Goal: Information Seeking & Learning: Understand process/instructions

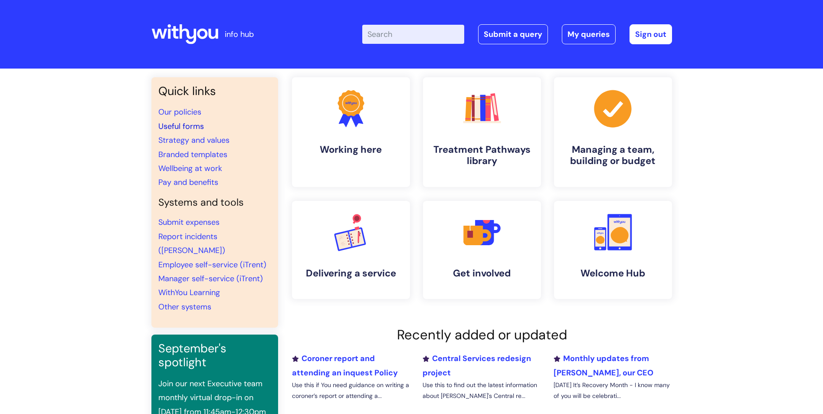
click at [184, 126] on link "Useful forms" at bounding box center [181, 126] width 46 height 10
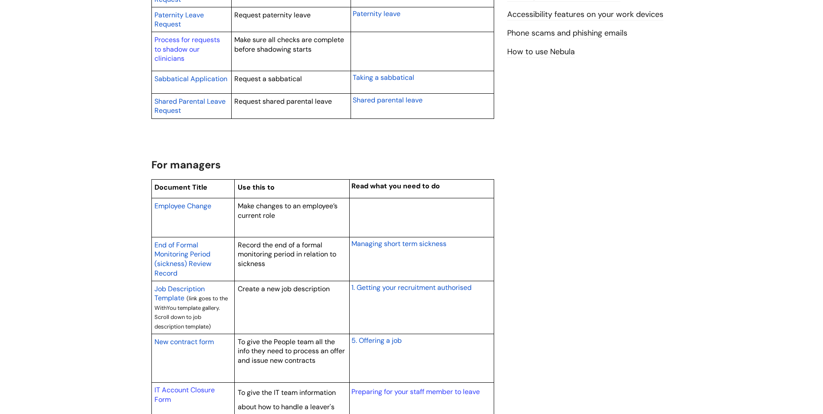
scroll to position [564, 0]
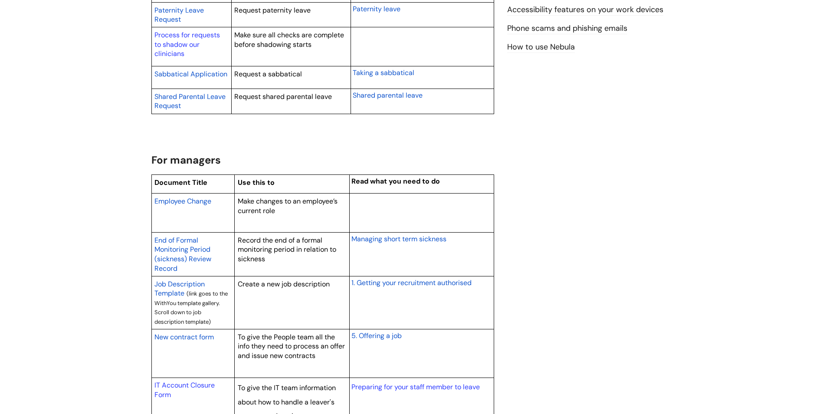
click at [204, 337] on span "New contract form" at bounding box center [183, 336] width 59 height 9
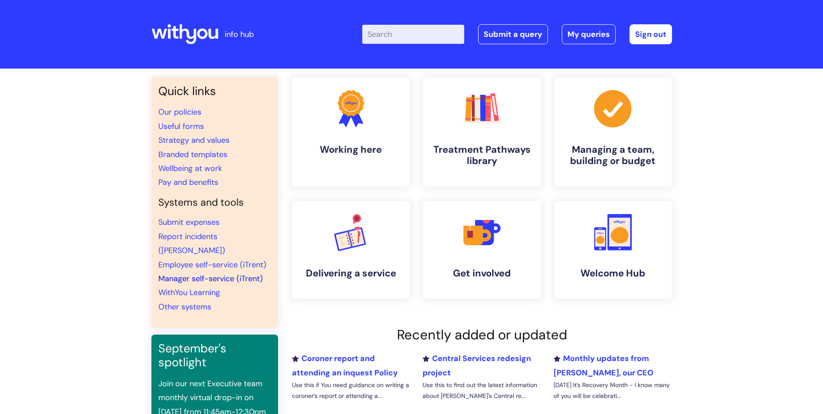
click at [247, 273] on link "Manager self-service (iTrent)" at bounding box center [210, 278] width 105 height 10
click at [419, 35] on input "Enter your search term here..." at bounding box center [413, 34] width 102 height 19
type input "supervision"
click button "Search" at bounding box center [0, 0] width 0 height 0
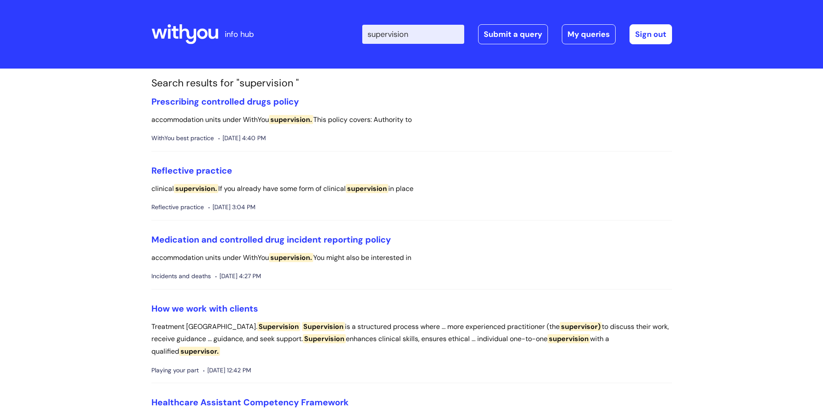
click at [430, 34] on input "supervision" at bounding box center [413, 34] width 102 height 19
type input "supervision policy"
click button "Search" at bounding box center [0, 0] width 0 height 0
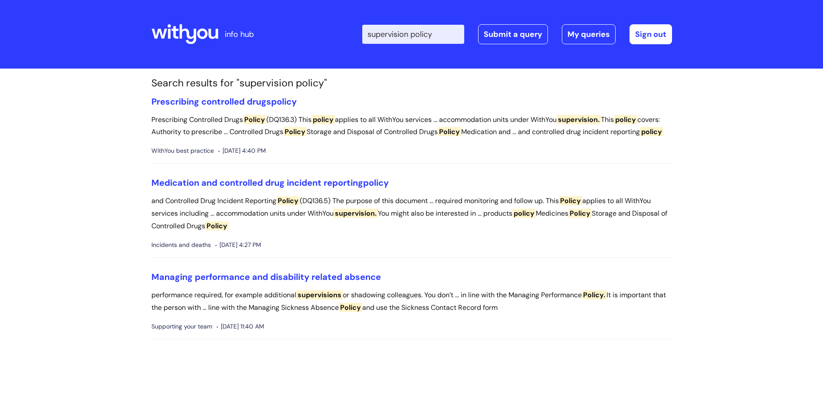
click at [443, 35] on input "supervision policy" at bounding box center [413, 34] width 102 height 19
click at [197, 25] on icon at bounding box center [184, 34] width 67 height 21
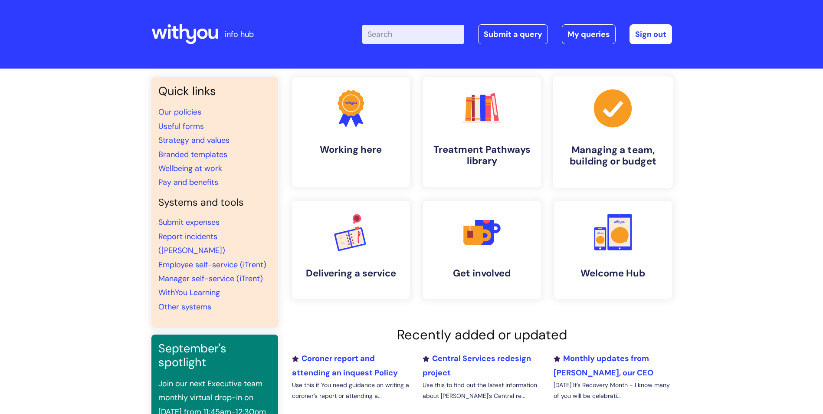
click at [623, 138] on link ".cls-1{fill:#a53144;stroke-width:0px;} Managing a team, building or budget" at bounding box center [613, 132] width 120 height 112
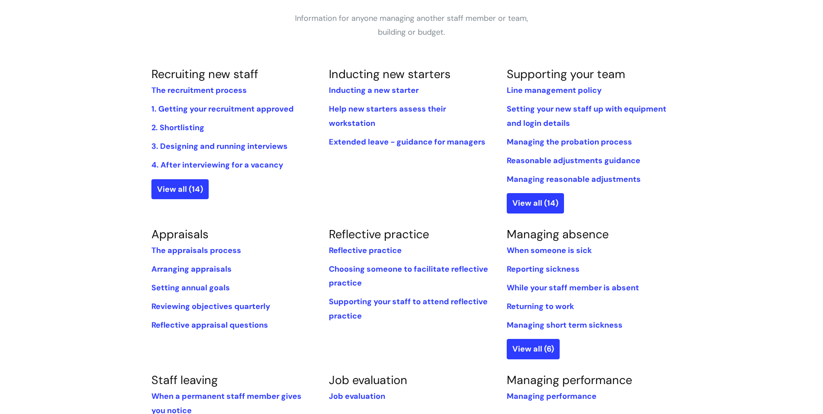
scroll to position [174, 0]
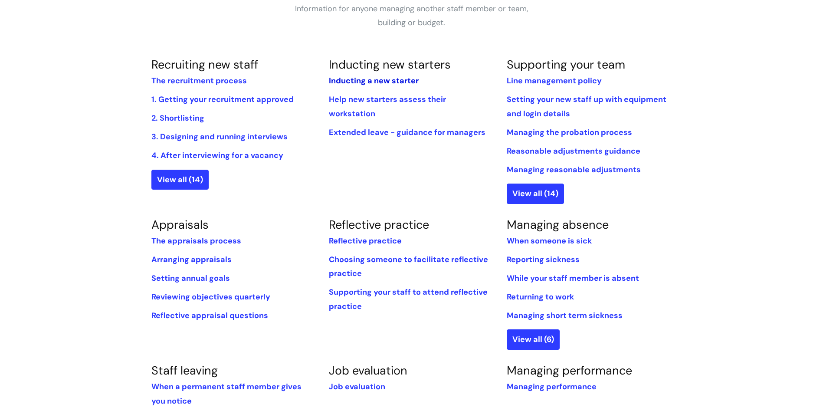
click at [387, 81] on link "Inducting a new starter" at bounding box center [374, 81] width 90 height 10
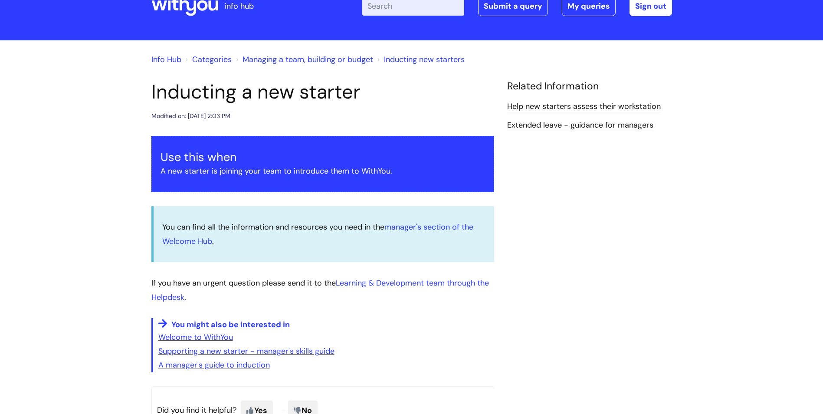
scroll to position [43, 0]
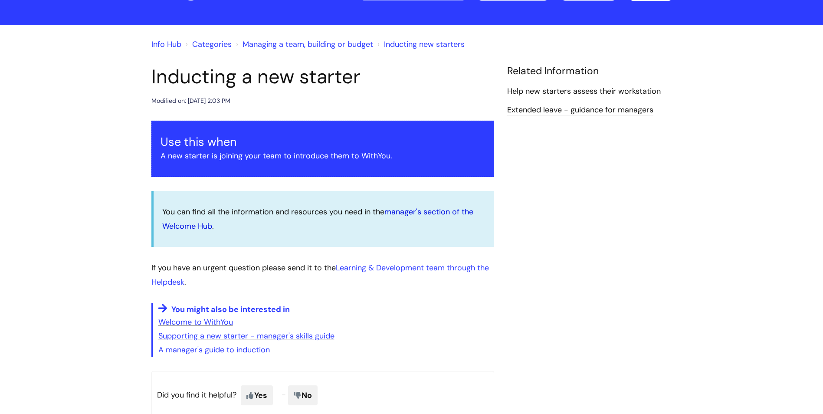
click at [413, 212] on link "manager's section of the Welcome Hub" at bounding box center [317, 219] width 311 height 24
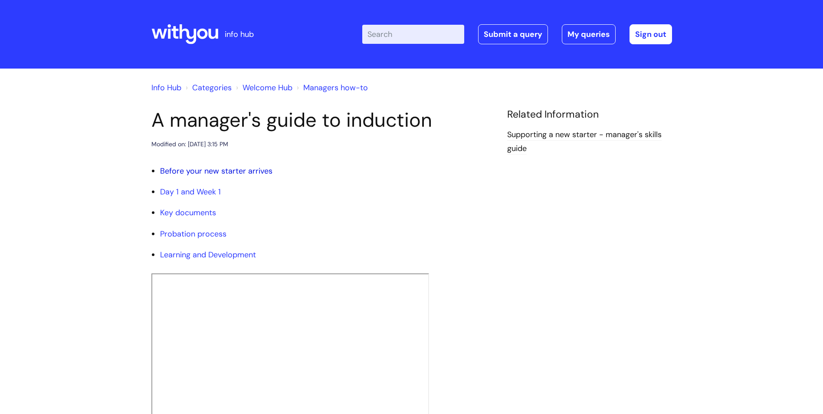
click at [249, 171] on link "Before your new starter arrives" at bounding box center [216, 171] width 112 height 10
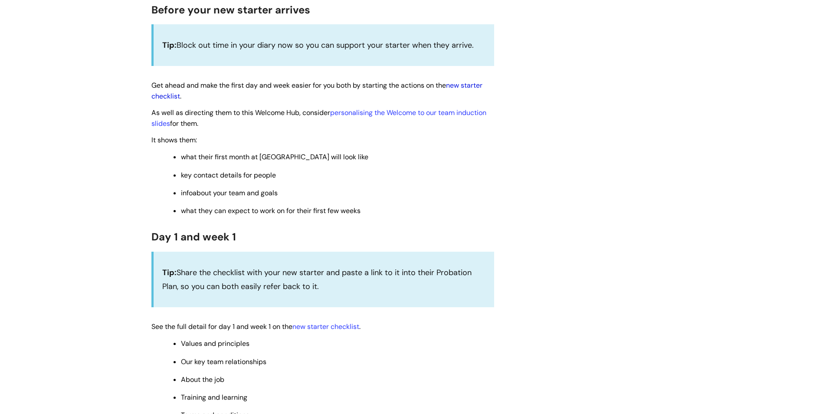
click at [480, 85] on link "new starter checklist" at bounding box center [316, 91] width 331 height 20
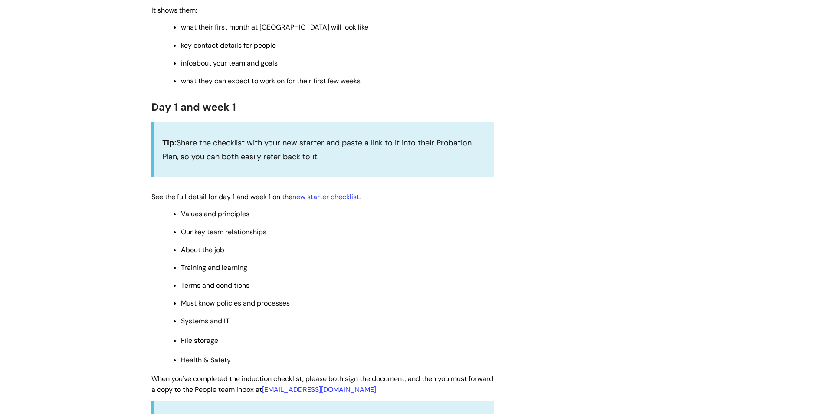
scroll to position [589, 0]
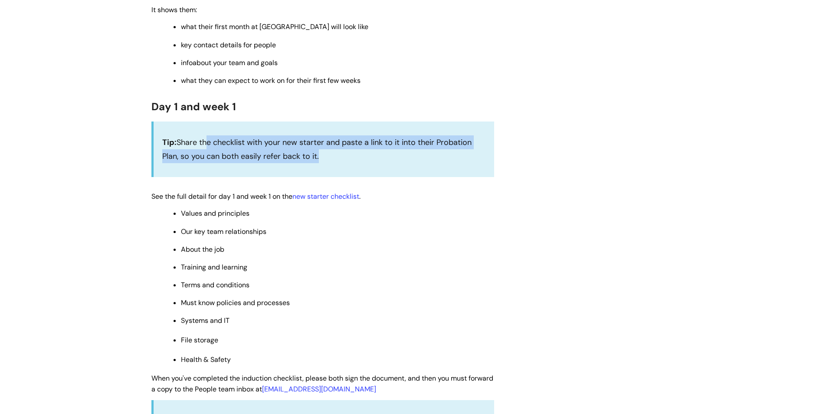
drag, startPoint x: 208, startPoint y: 144, endPoint x: 346, endPoint y: 164, distance: 140.0
click at [346, 164] on div "Tip: Share the checklist with your new starter and paste a link to it into thei…" at bounding box center [322, 150] width 343 height 56
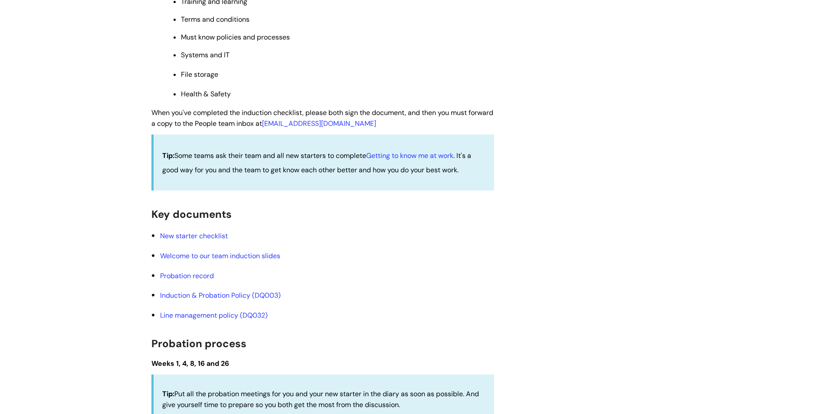
scroll to position [893, 0]
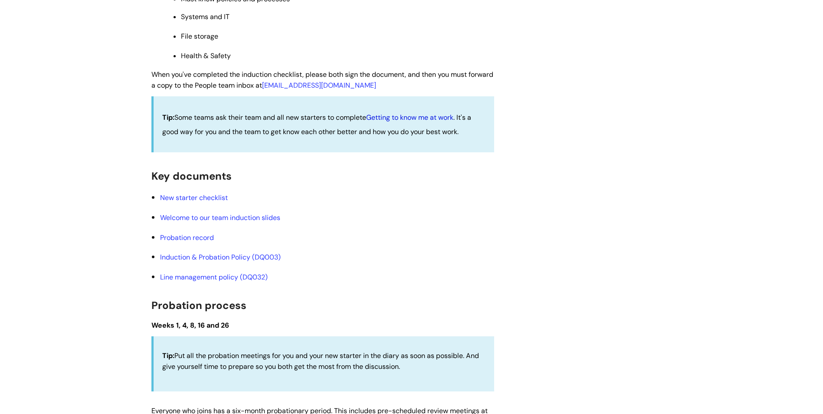
click at [414, 118] on link "Getting to know me at work" at bounding box center [409, 117] width 87 height 9
click at [198, 237] on link "Probation record" at bounding box center [187, 237] width 54 height 9
click at [207, 257] on link "Induction & Probation Policy (DQ003)" at bounding box center [220, 257] width 121 height 9
click at [253, 276] on link "Line management policy (DQ032)" at bounding box center [214, 277] width 108 height 9
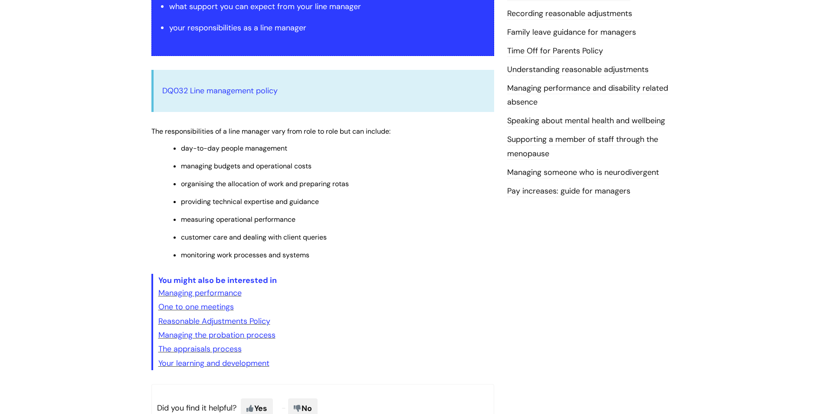
scroll to position [217, 0]
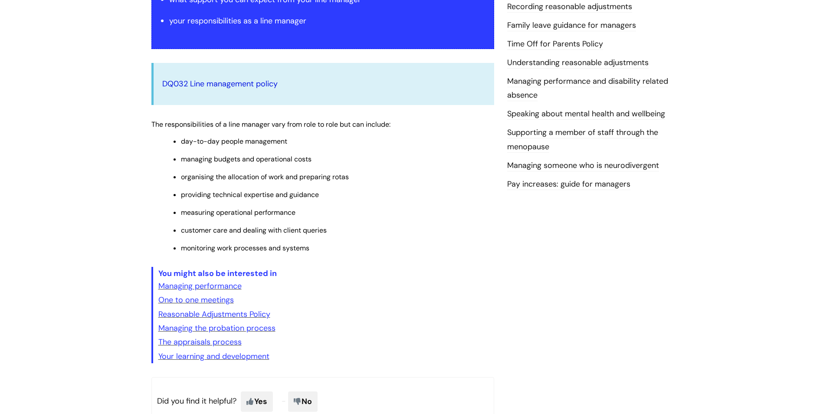
click at [224, 83] on link "DQ032 Line management policy" at bounding box center [219, 84] width 115 height 10
